Goal: Information Seeking & Learning: Learn about a topic

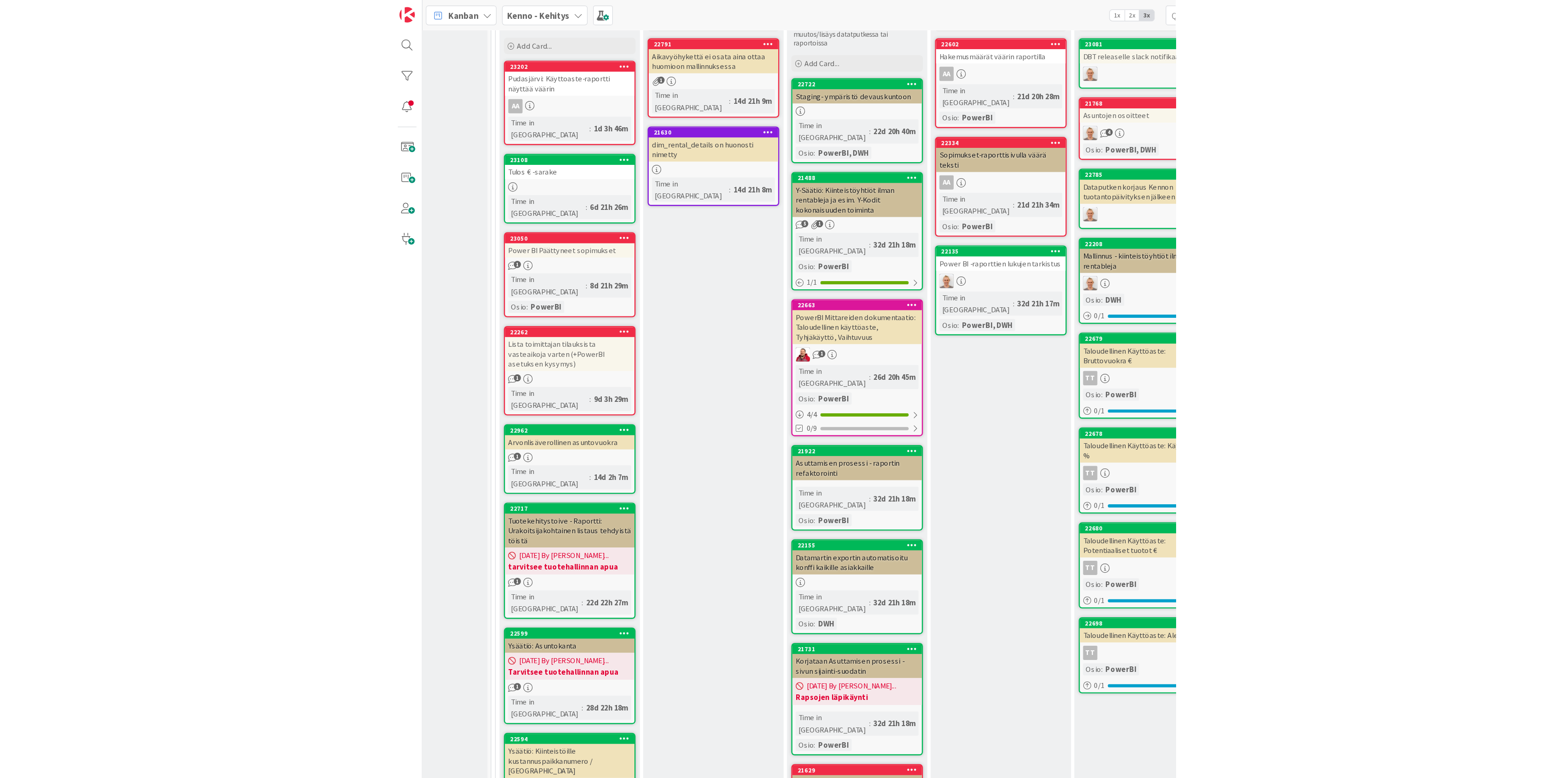
scroll to position [399, 0]
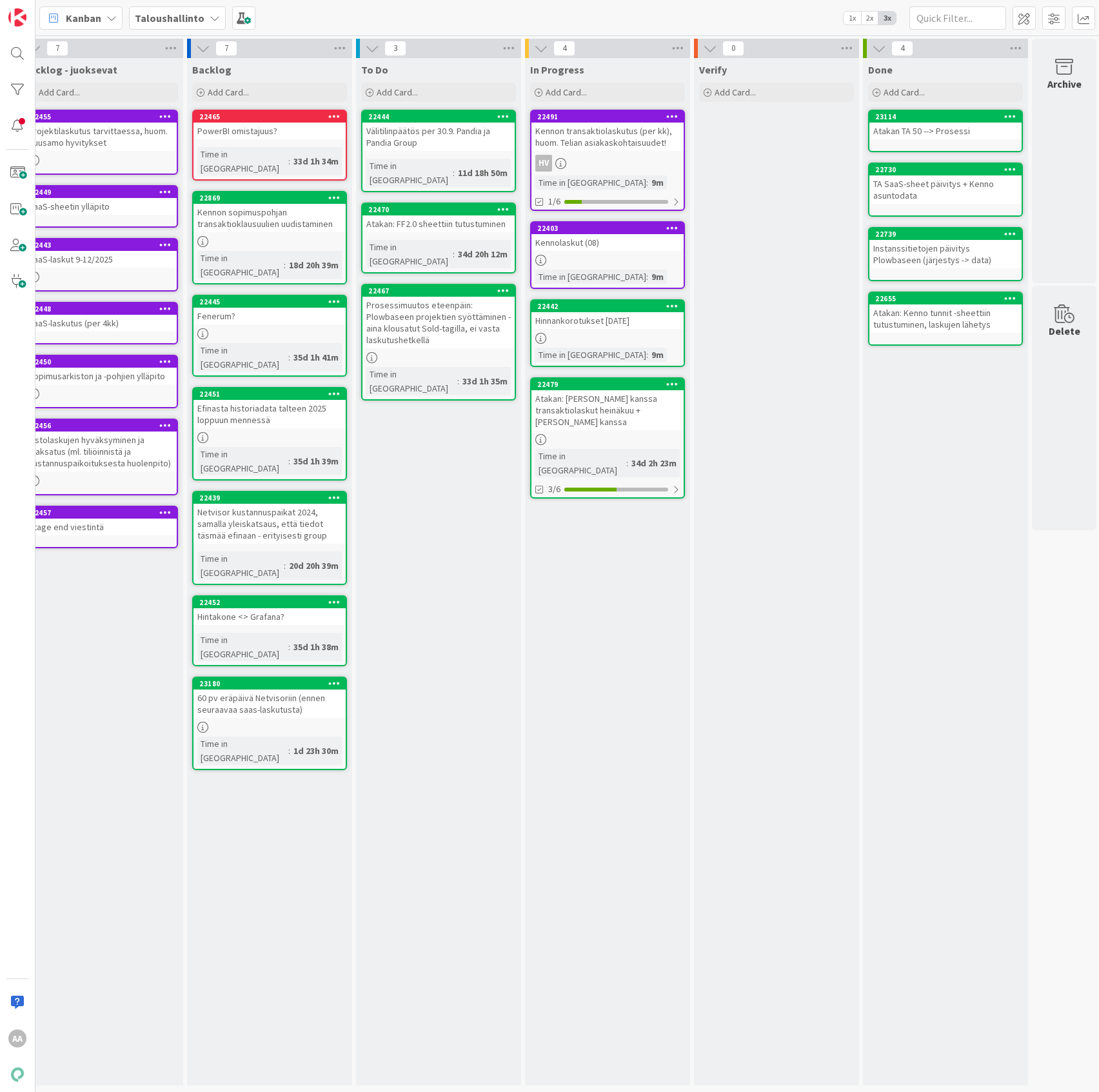
scroll to position [0, 24]
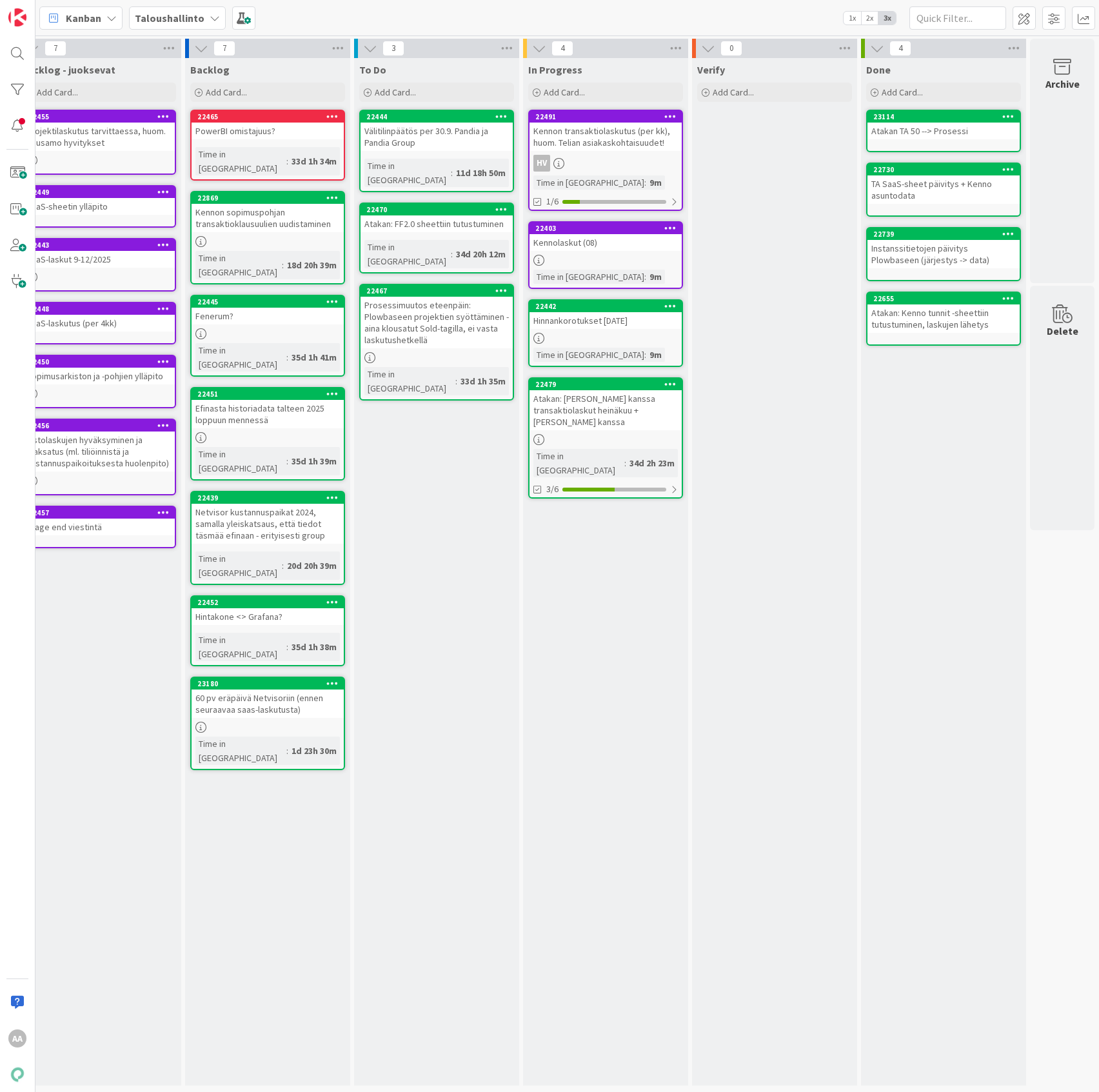
click at [179, 16] on b "Taloushallinto" at bounding box center [170, 18] width 70 height 13
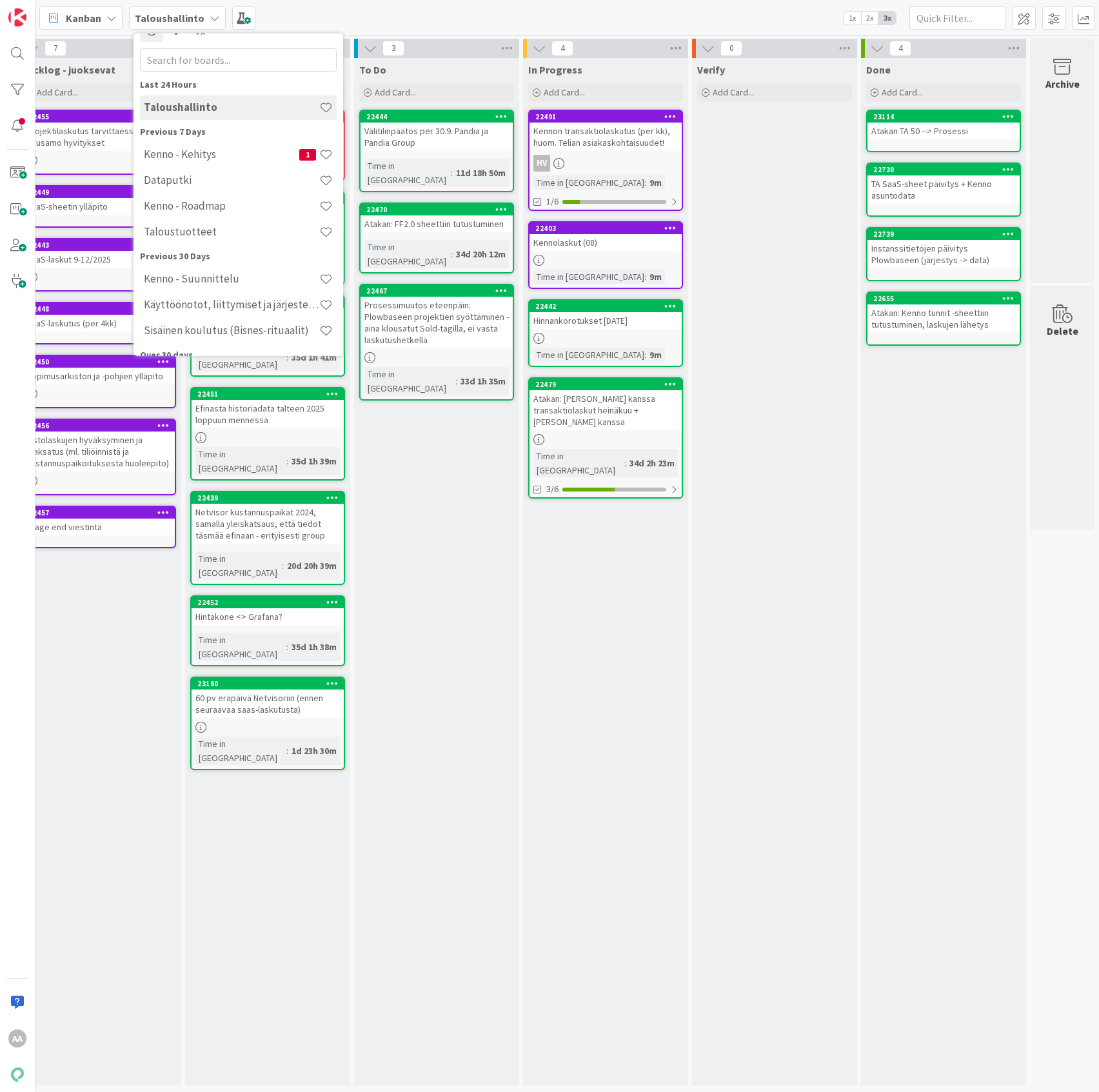
scroll to position [20, 0]
click at [263, 229] on h4 "Taloustuotteet" at bounding box center [231, 232] width 175 height 13
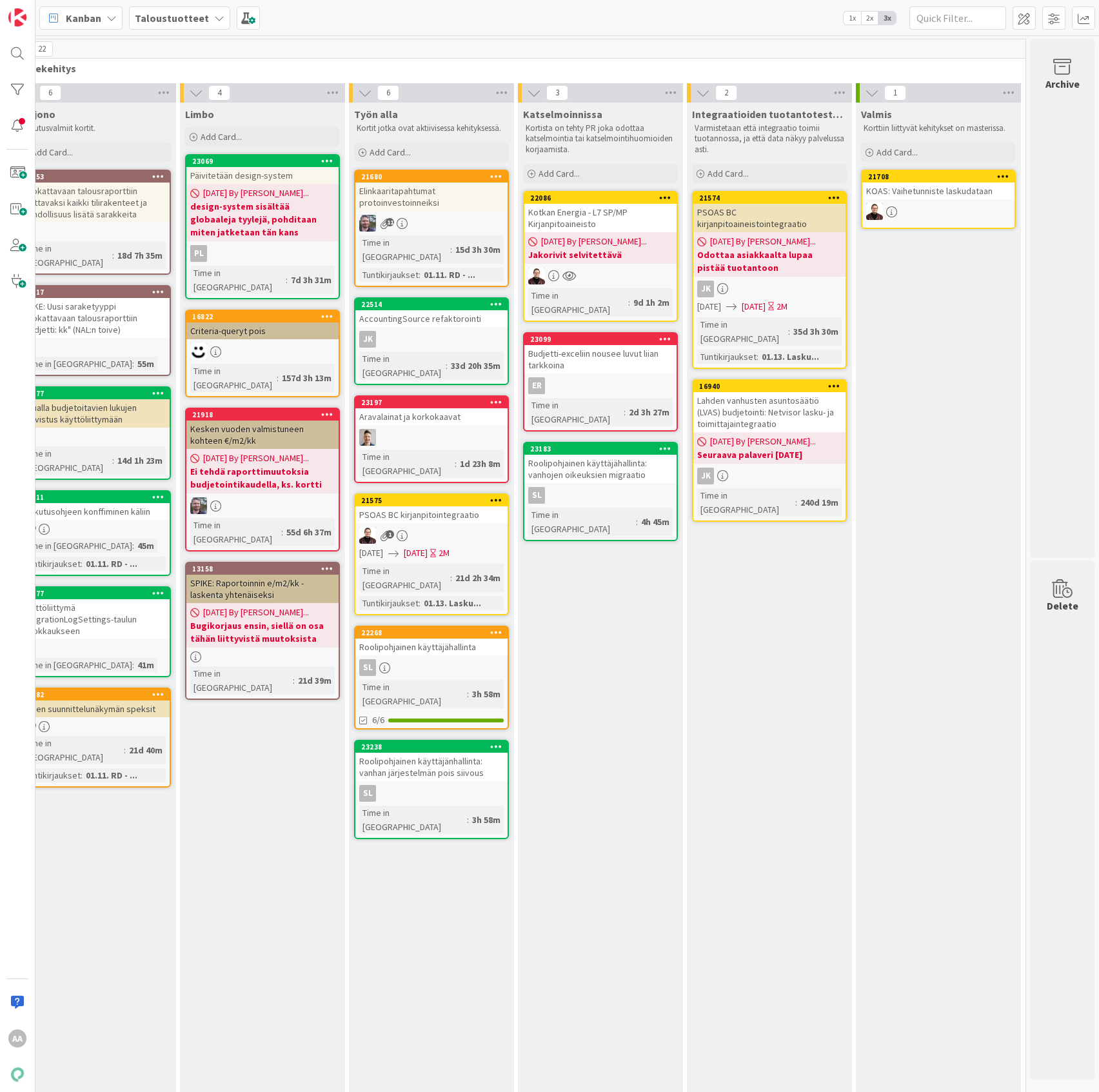
scroll to position [0, 1773]
click at [579, 212] on div "Kotkan Energia - L7 SP/MP Kirjanpitoaineisto" at bounding box center [600, 217] width 152 height 29
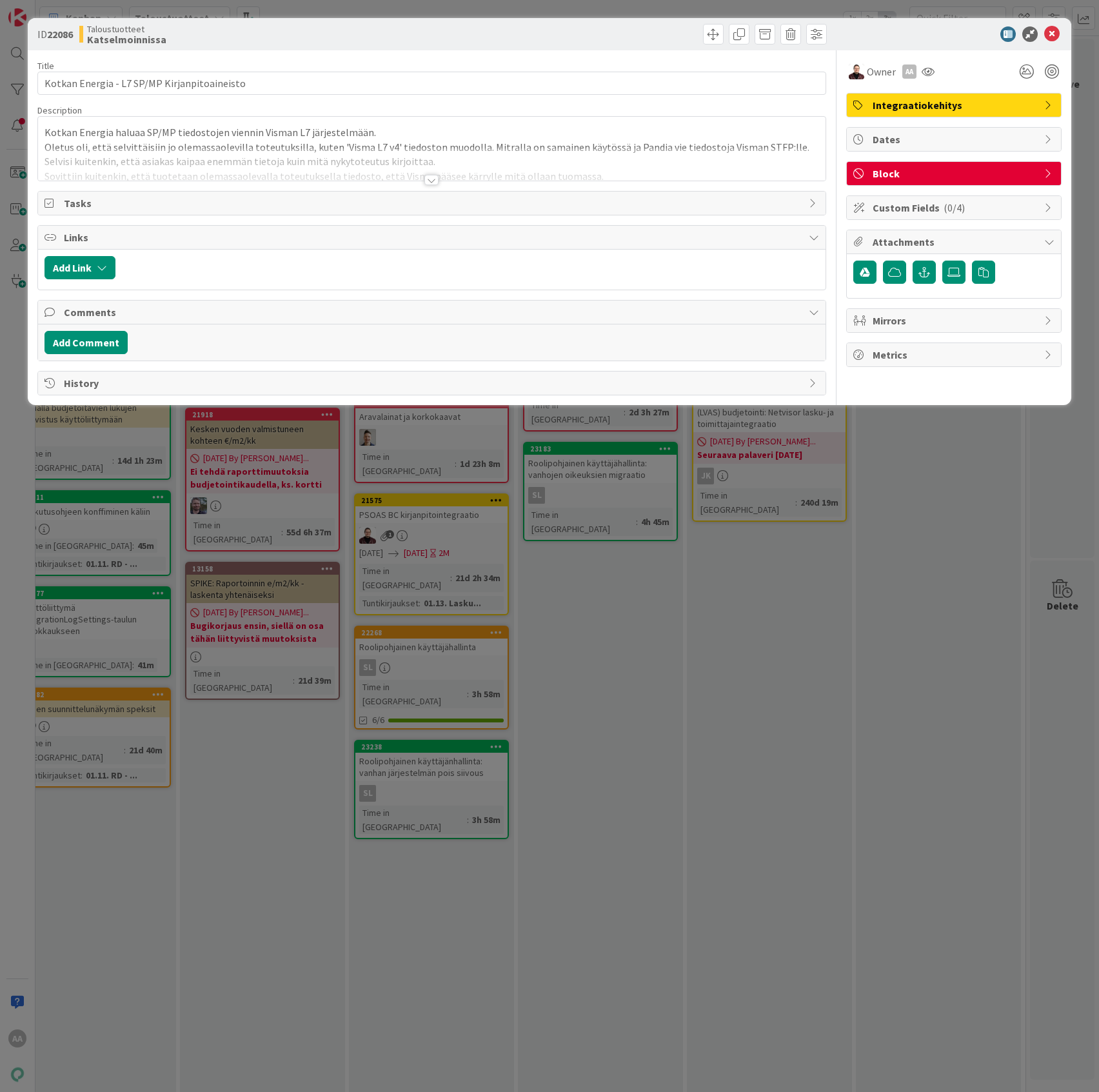
click at [429, 179] on div at bounding box center [431, 180] width 14 height 10
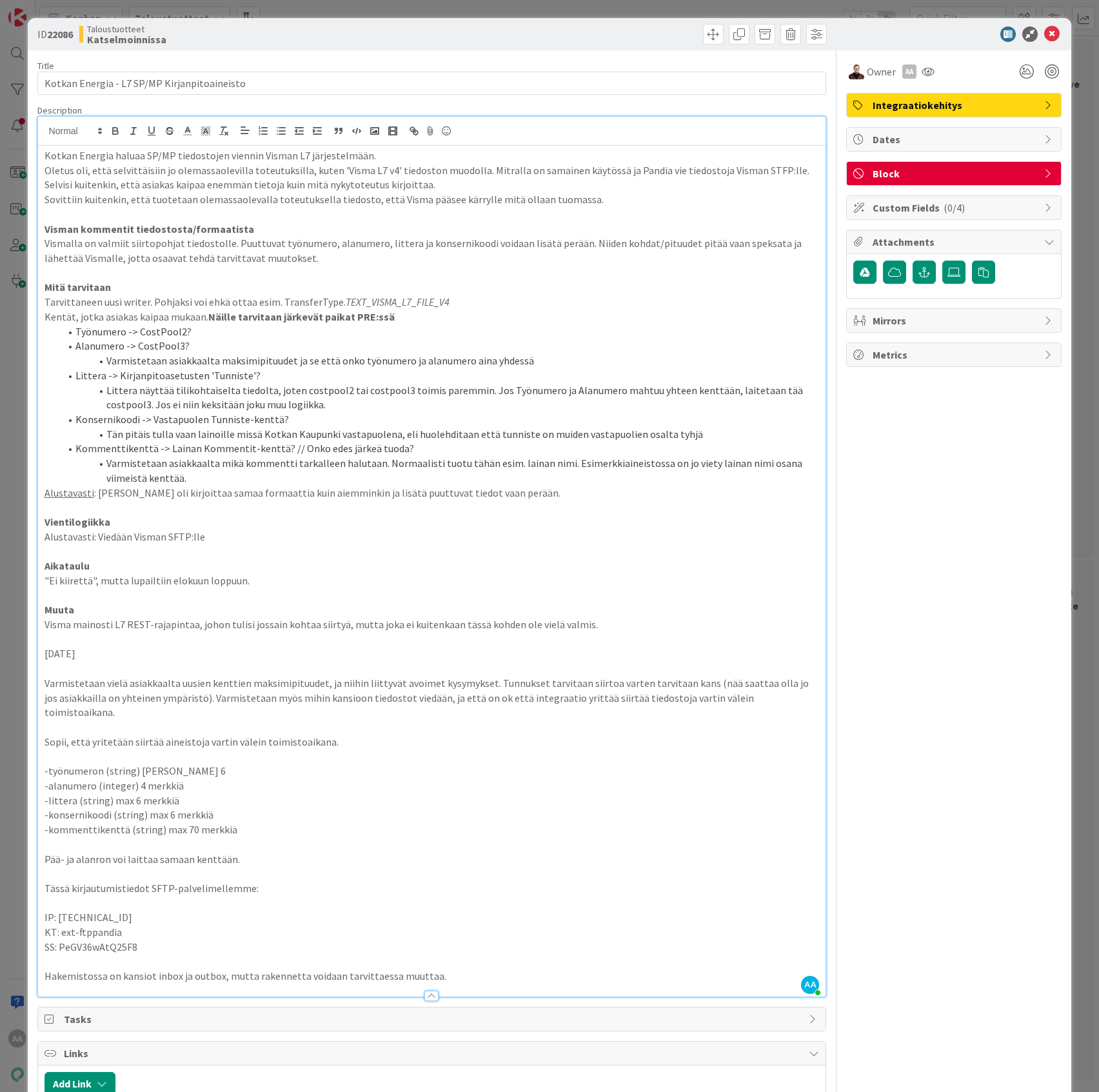
click at [143, 404] on li "Littera näyttää tilikohtaiselta tiedolta, joten costpool2 tai costpool3 toimis …" at bounding box center [439, 398] width 760 height 29
